Goal: Find contact information: Obtain details needed to contact an individual or organization

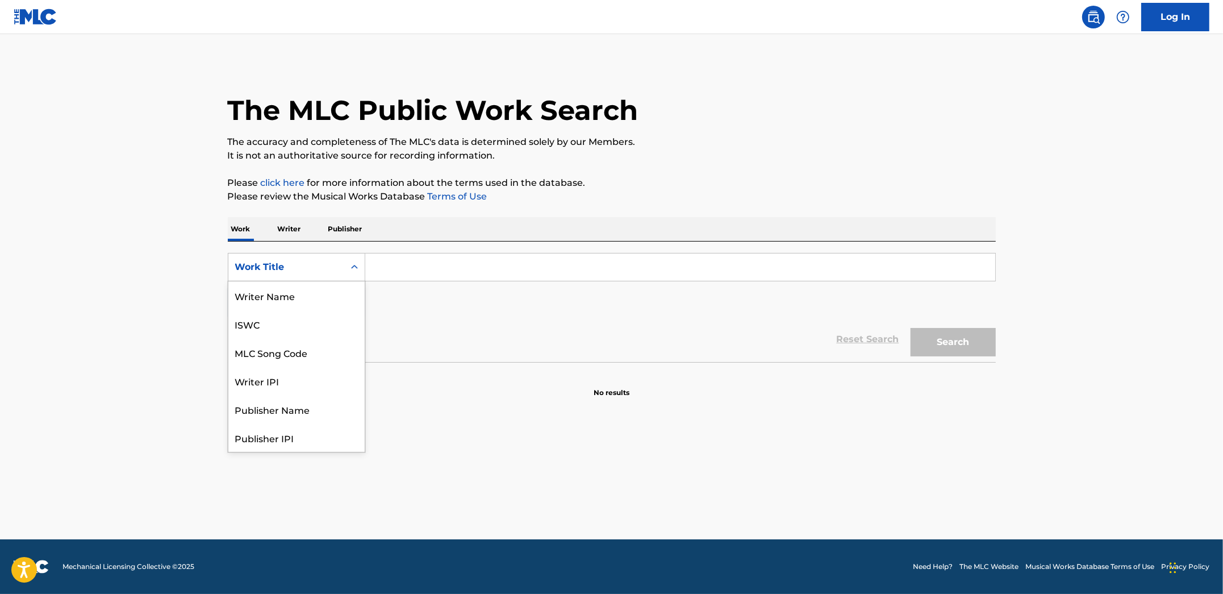
click at [326, 270] on div "Work Title" at bounding box center [286, 267] width 102 height 14
click at [282, 324] on div "ISWC" at bounding box center [296, 324] width 136 height 28
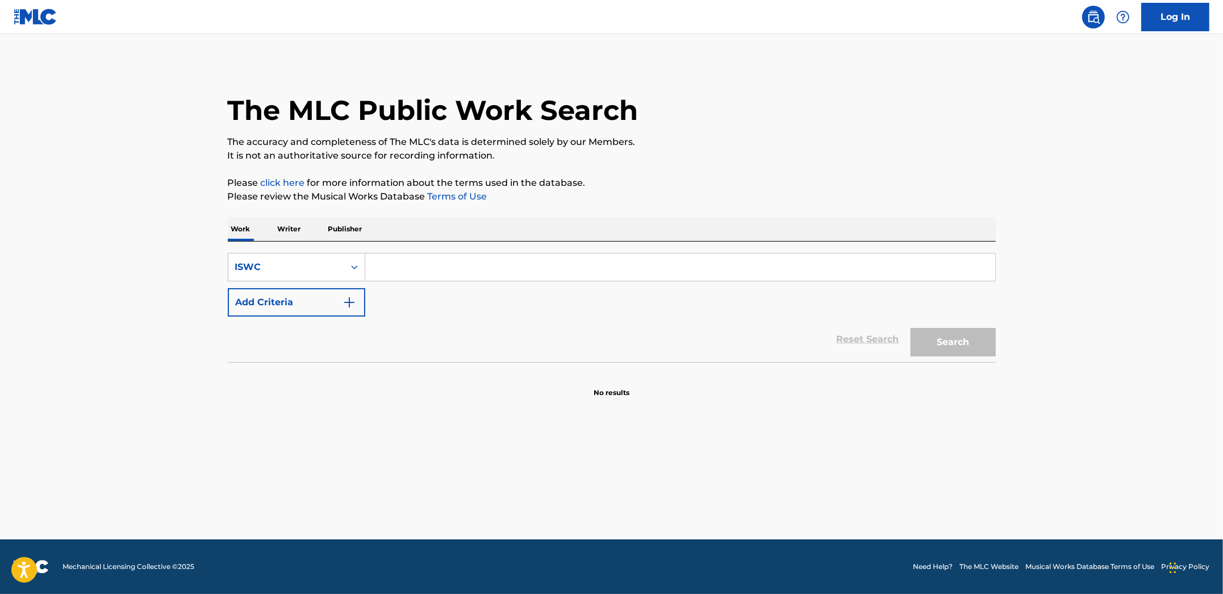
click at [374, 270] on input "Search Form" at bounding box center [680, 266] width 630 height 27
paste input "T3176382002"
type input "T3176382002"
click at [911, 328] on button "Search" at bounding box center [953, 342] width 85 height 28
click at [323, 266] on div "Work Title" at bounding box center [286, 267] width 102 height 14
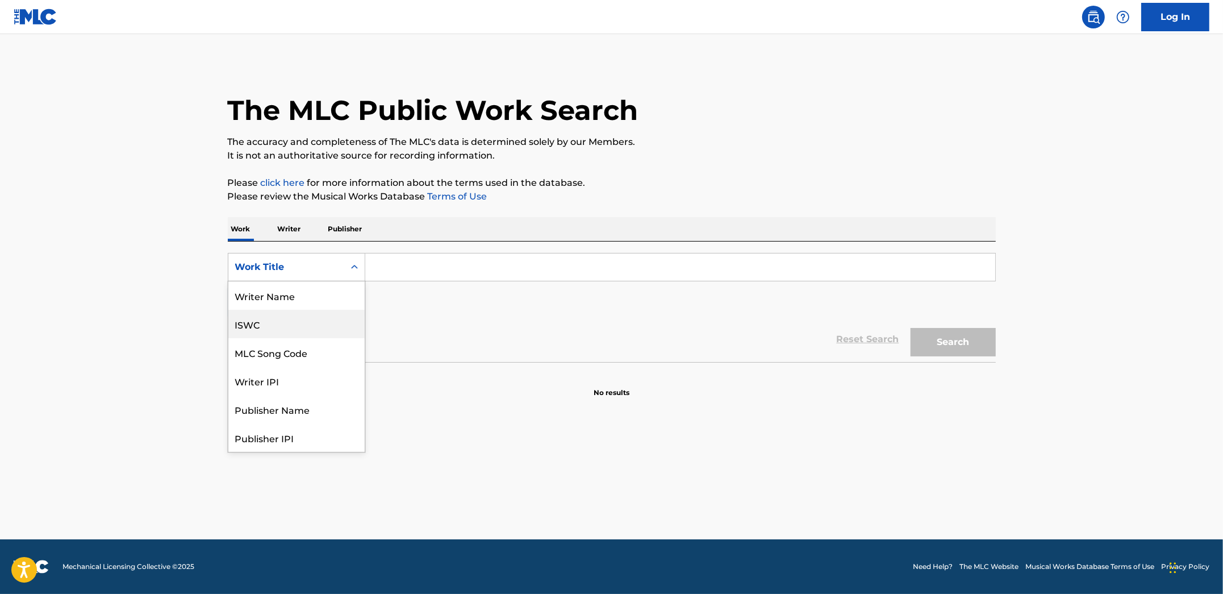
click at [312, 317] on div "ISWC" at bounding box center [296, 324] width 136 height 28
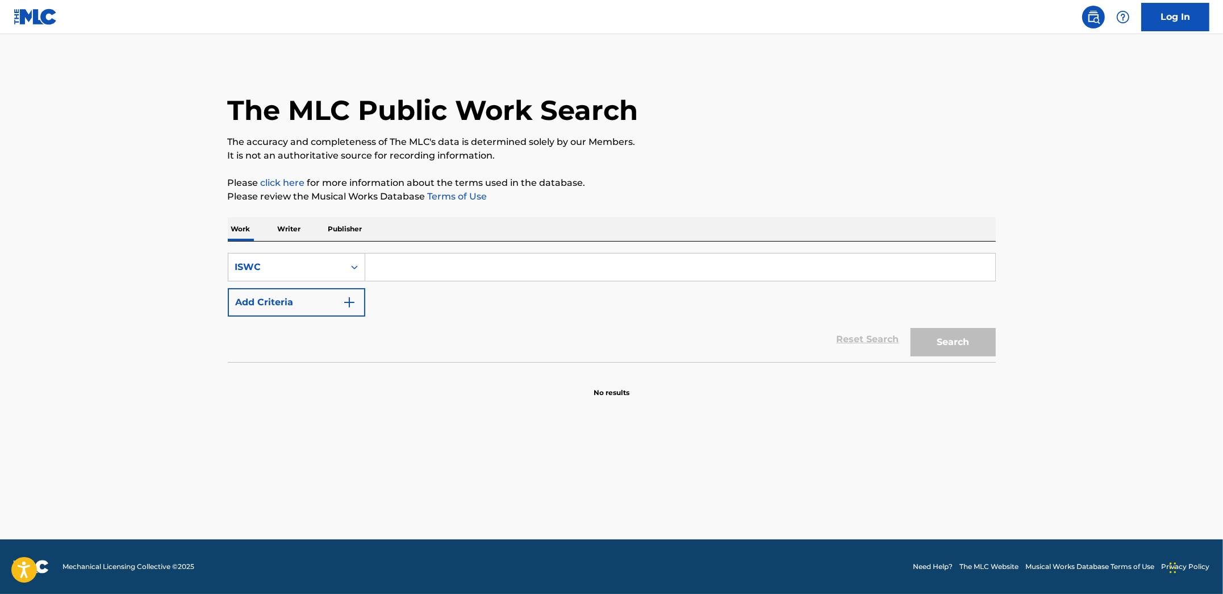
click at [411, 264] on input "Search Form" at bounding box center [680, 266] width 630 height 27
paste input "T3176382002"
type input "T3176382002"
click at [911, 328] on button "Search" at bounding box center [953, 342] width 85 height 28
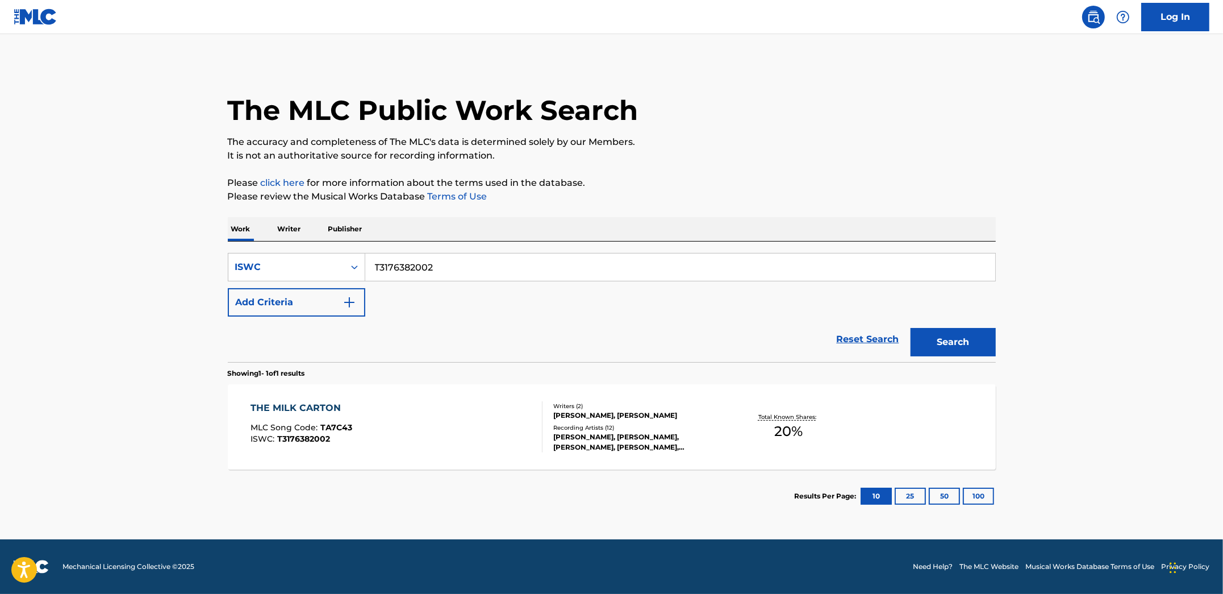
click at [479, 447] on div "THE MILK CARTON MLC Song Code : TA7C43 ISWC : T3176382002" at bounding box center [397, 426] width 292 height 51
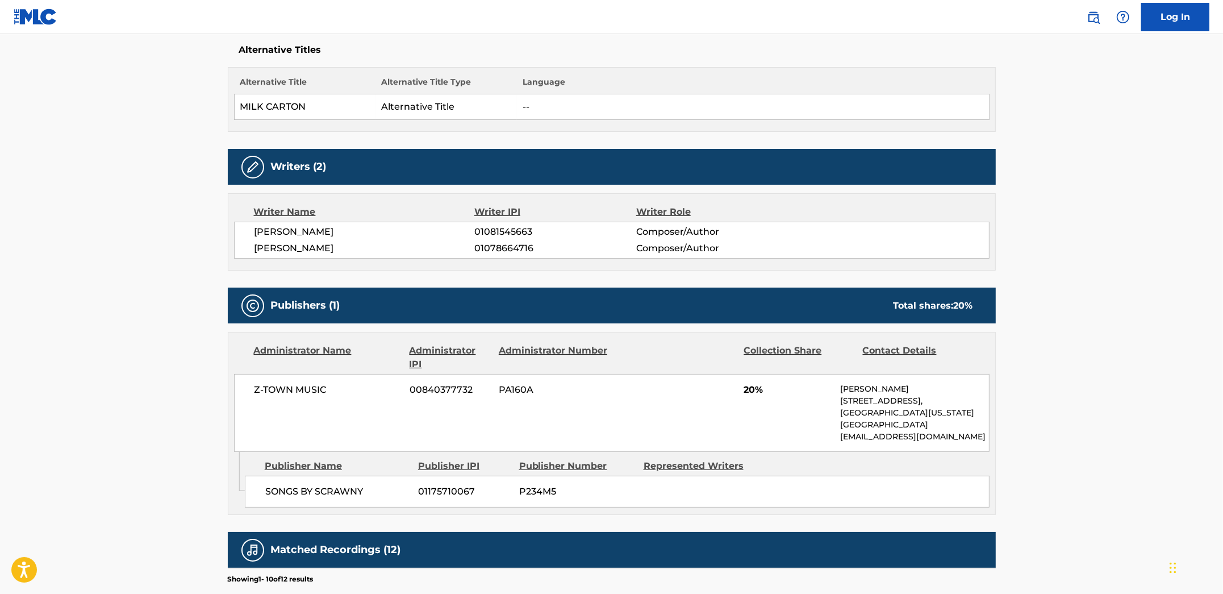
scroll to position [307, 0]
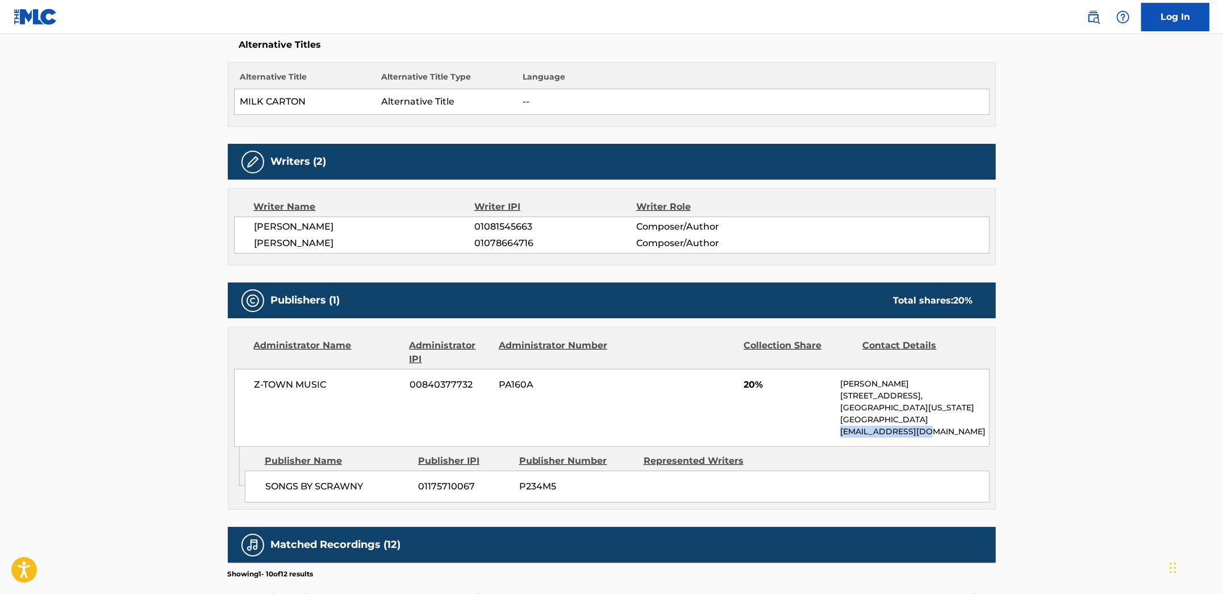
drag, startPoint x: 941, startPoint y: 433, endPoint x: 808, endPoint y: 431, distance: 132.9
click at [808, 431] on div "Z-TOWN MUSIC 00840377732 PA160A 20% [PERSON_NAME] [STREET_ADDRESS][US_STATE] [E…" at bounding box center [612, 408] width 756 height 78
copy p "[EMAIL_ADDRESS][DOMAIN_NAME]"
click at [289, 389] on span "Z-TOWN MUSIC" at bounding box center [328, 385] width 147 height 14
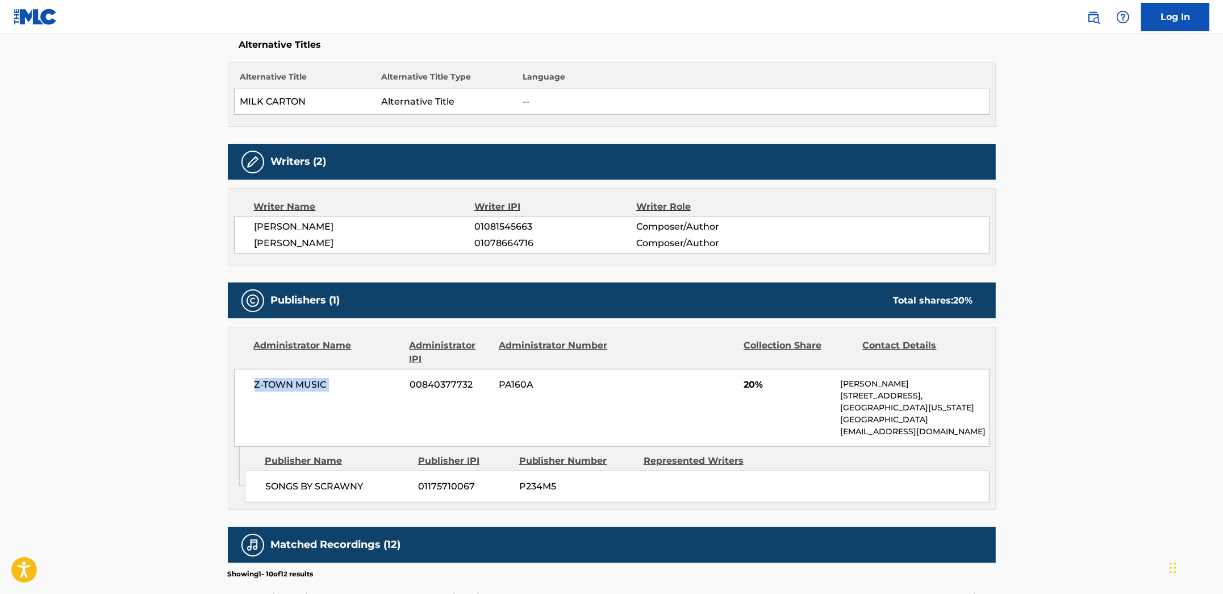
click at [289, 389] on span "Z-TOWN MUSIC" at bounding box center [328, 385] width 147 height 14
copy div "Z-TOWN MUSIC"
